Goal: Task Accomplishment & Management: Complete application form

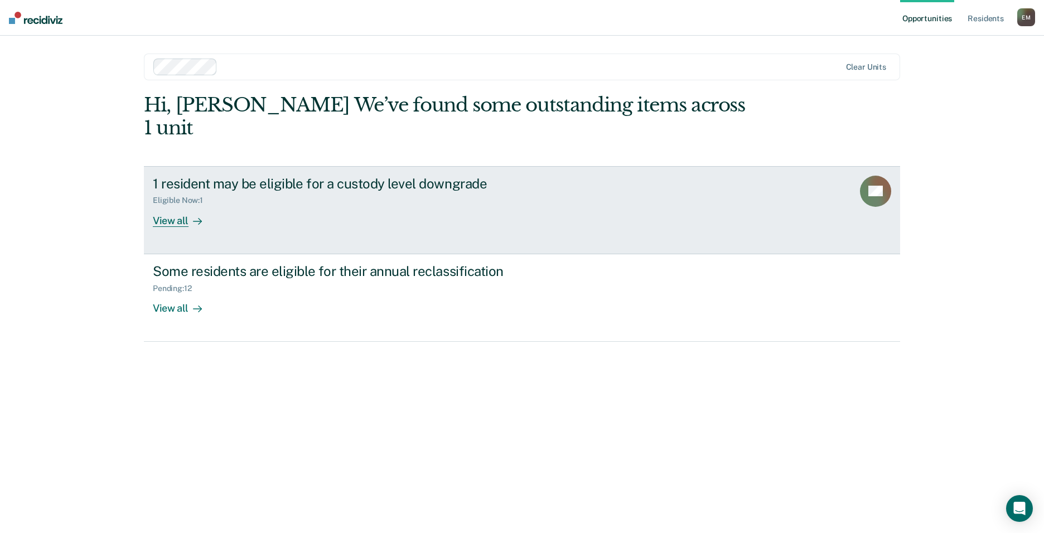
click at [221, 176] on div "1 resident may be eligible for a custody level downgrade" at bounding box center [349, 184] width 392 height 16
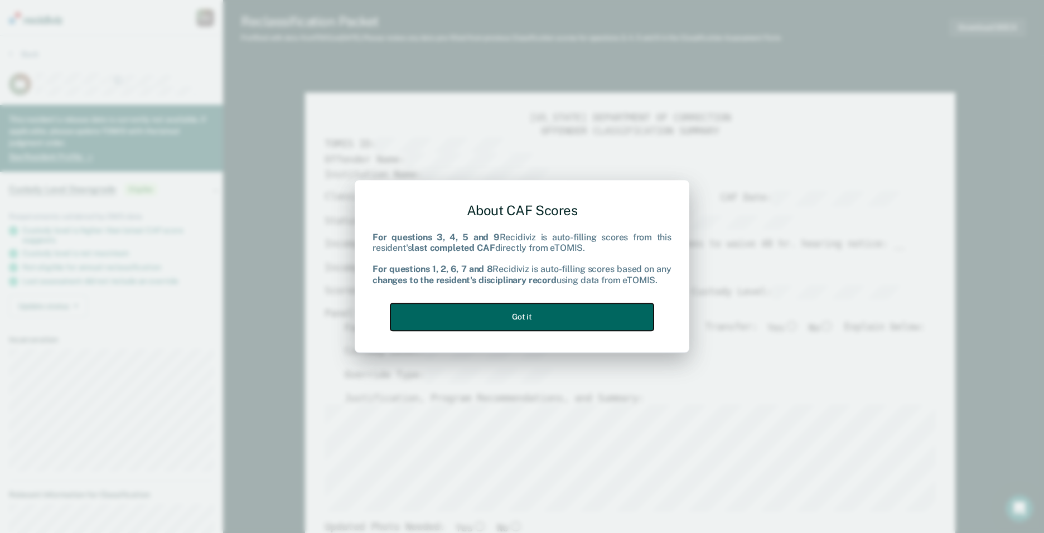
click at [493, 315] on button "Got it" at bounding box center [522, 316] width 263 height 27
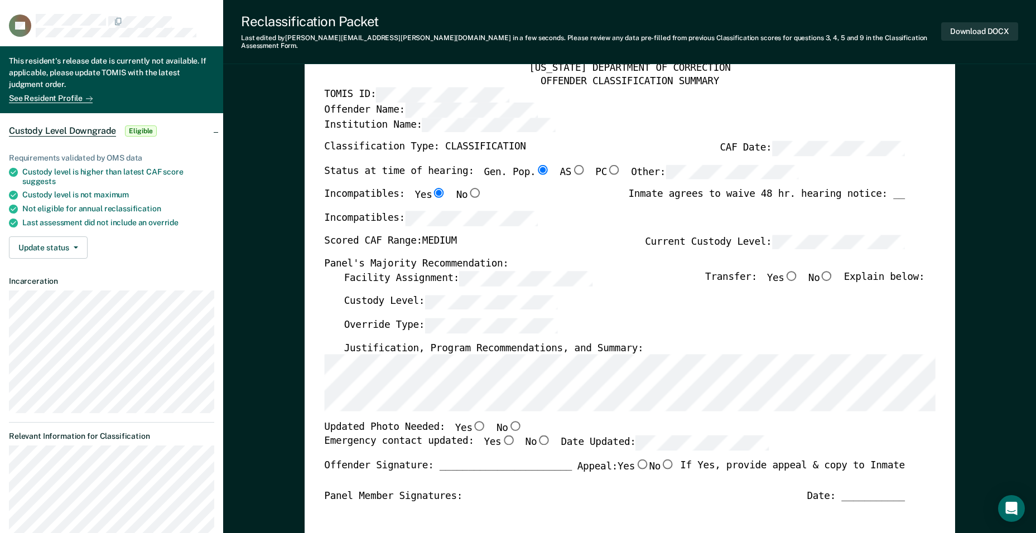
scroll to position [167, 0]
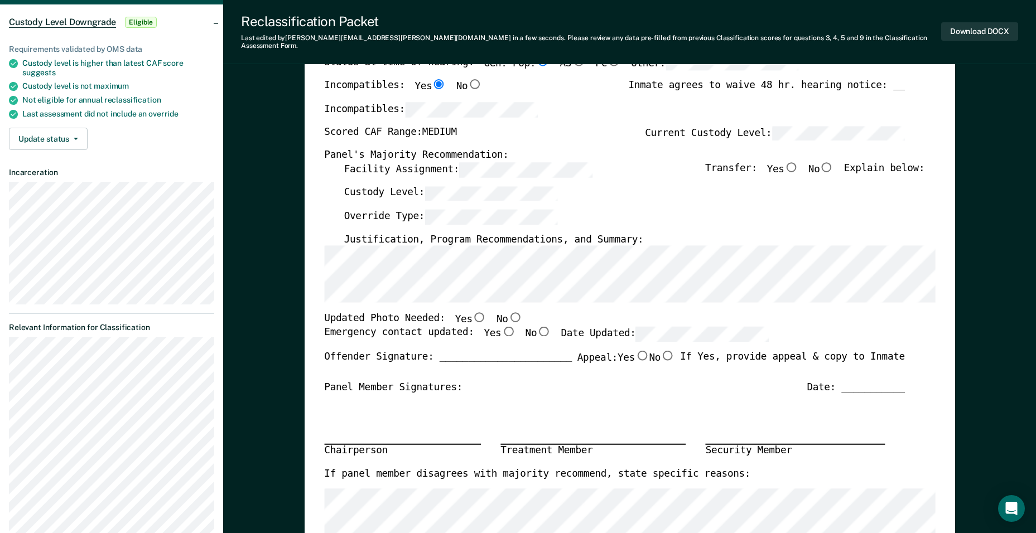
click at [472, 312] on input "Yes" at bounding box center [479, 317] width 15 height 10
type textarea "x"
radio input "true"
click at [501, 326] on input "Yes" at bounding box center [508, 331] width 15 height 10
type textarea "x"
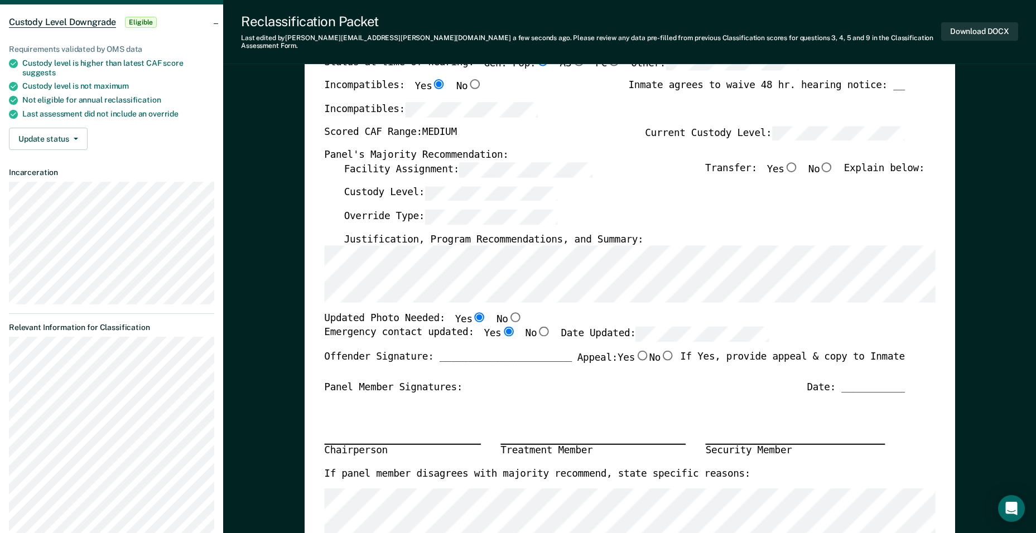
radio input "true"
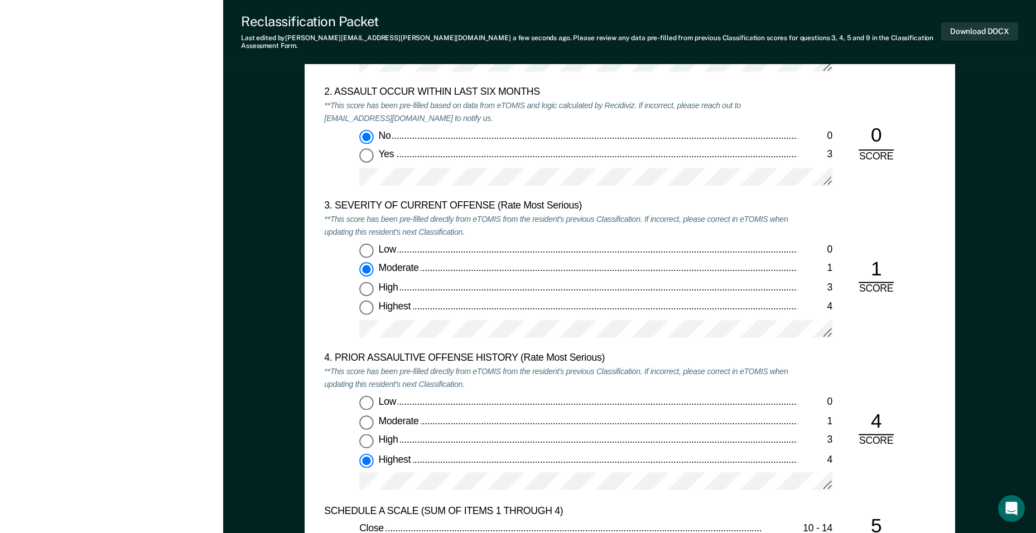
scroll to position [1339, 0]
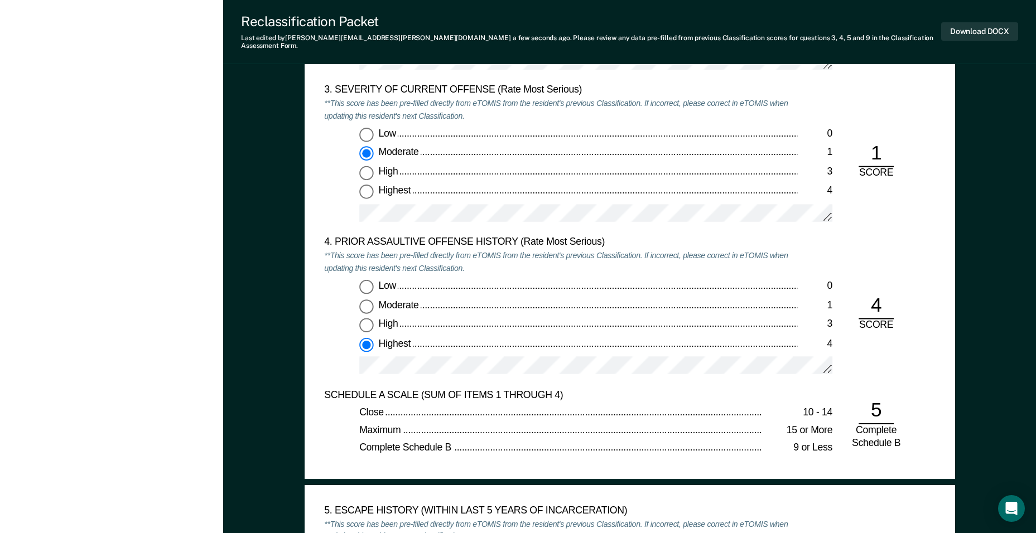
click at [207, 172] on div "[PERSON_NAME] E M Profile How it works Log Out Back DB This resident's release …" at bounding box center [111, 474] width 223 height 3627
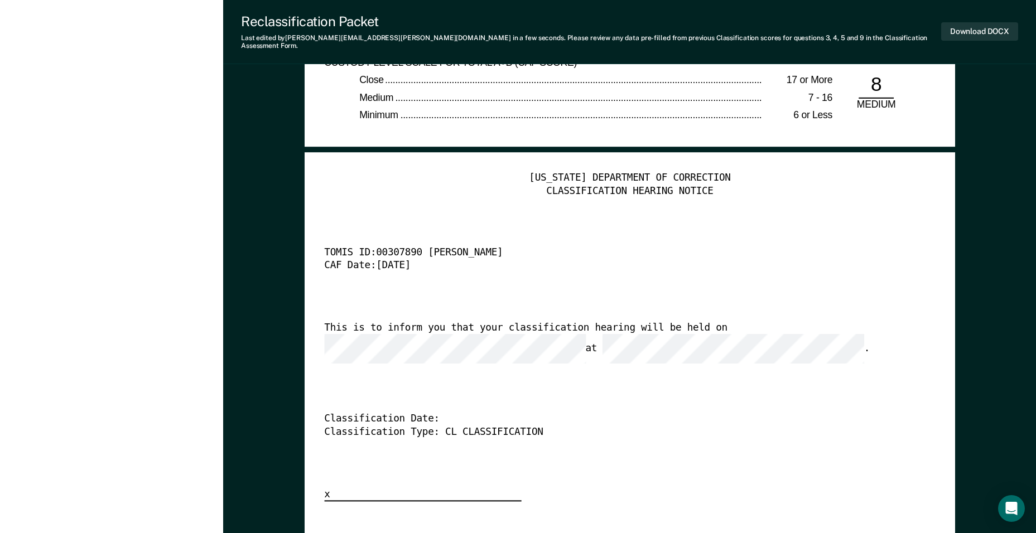
scroll to position [2734, 0]
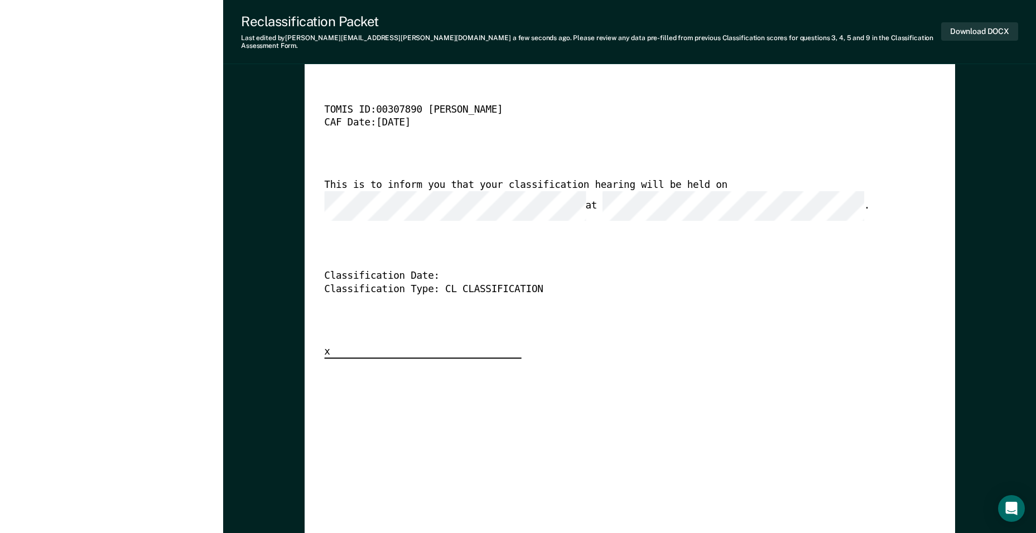
click at [714, 283] on div "Classification Type: CL CLASSIFICATION" at bounding box center [614, 289] width 581 height 13
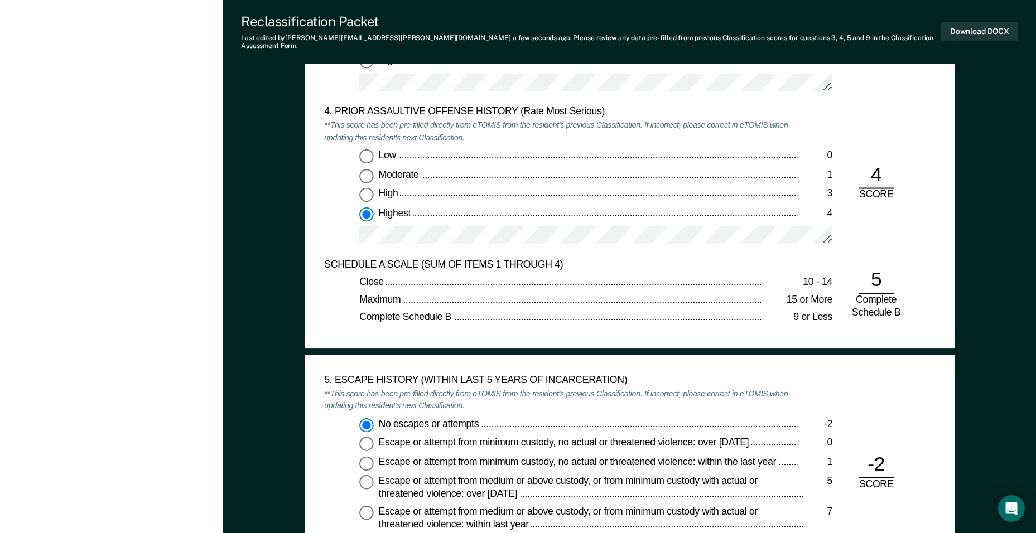
scroll to position [1450, 0]
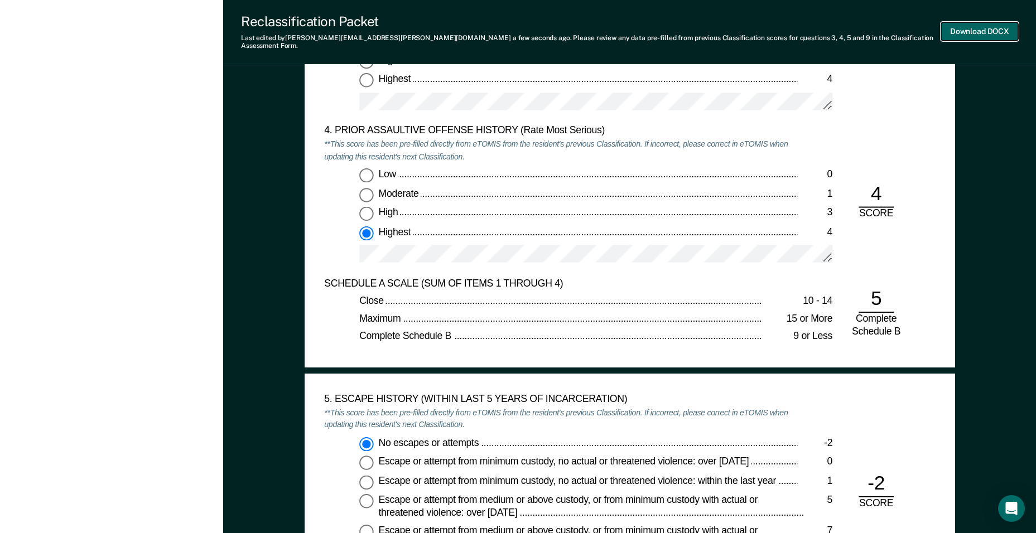
click at [962, 30] on button "Download DOCX" at bounding box center [979, 31] width 77 height 18
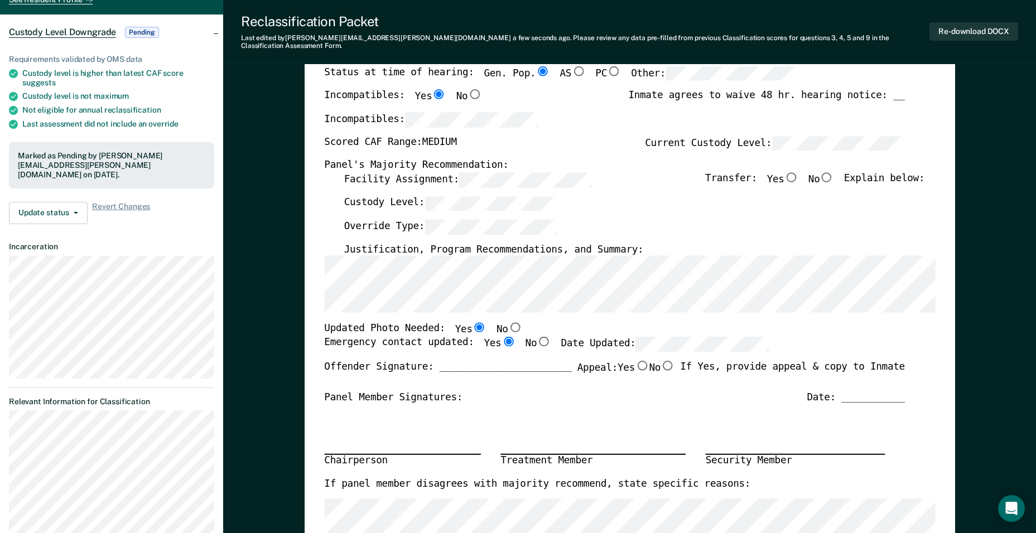
scroll to position [0, 0]
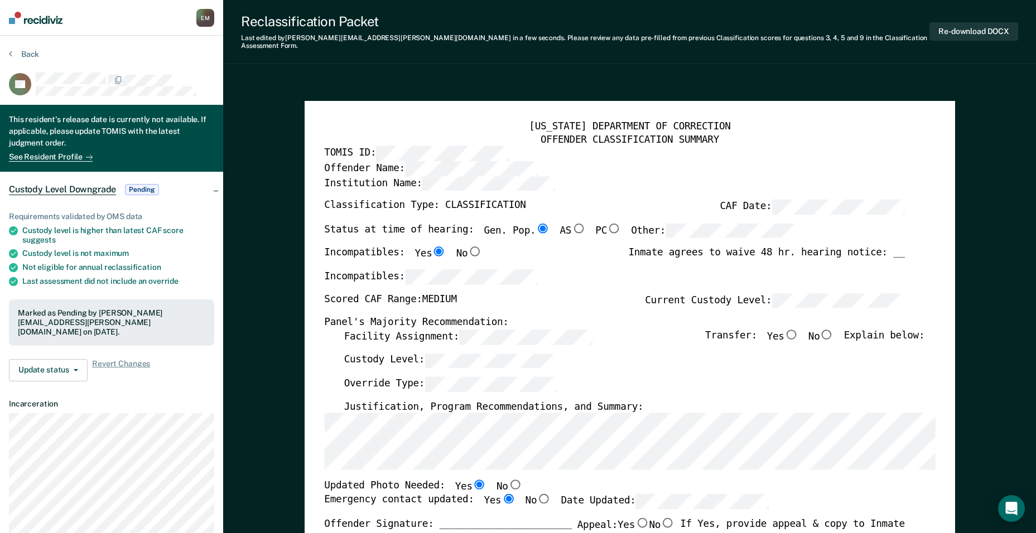
click at [834, 330] on input "No" at bounding box center [827, 335] width 15 height 10
type textarea "x"
radio input "true"
type textarea "x"
click at [985, 27] on button "Re-download DOCX" at bounding box center [973, 31] width 89 height 18
